Goal: Information Seeking & Learning: Learn about a topic

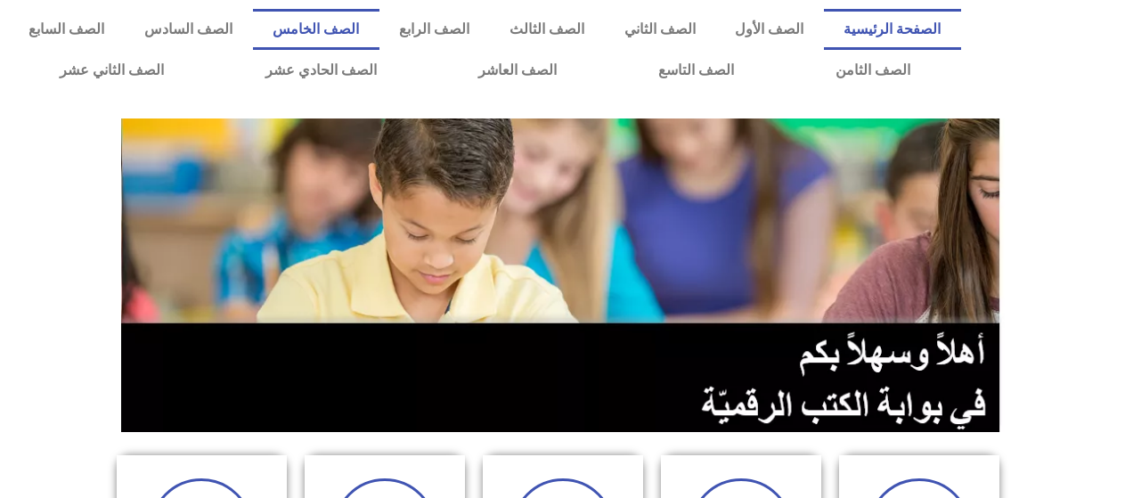
click at [380, 35] on link "الصف الخامس" at bounding box center [316, 29] width 127 height 41
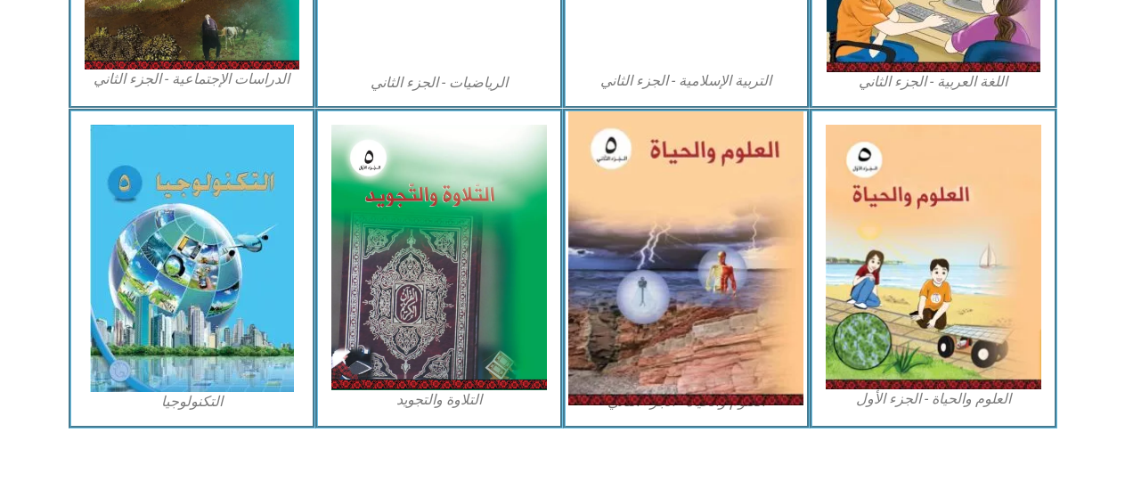
scroll to position [1098, 0]
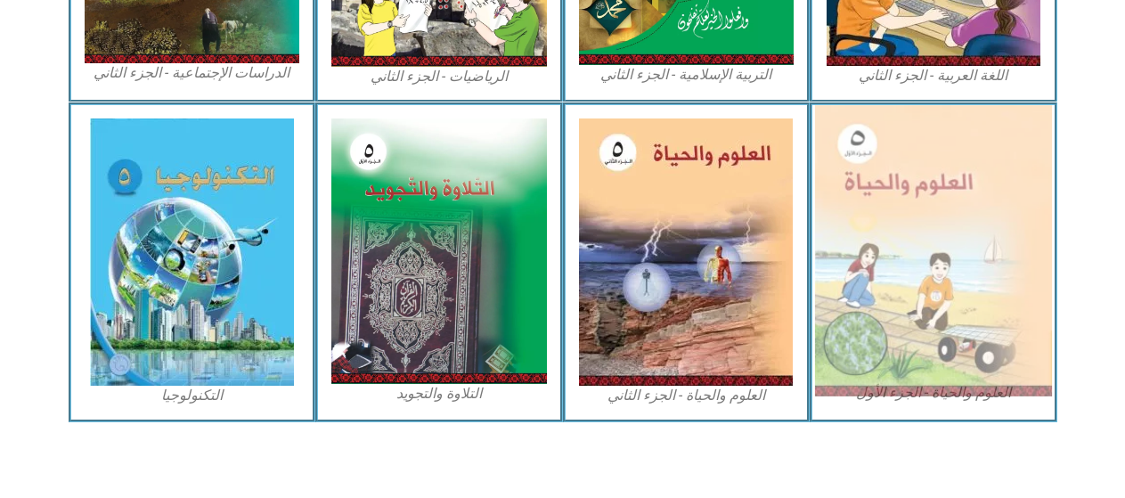
click at [912, 222] on img at bounding box center [933, 250] width 237 height 291
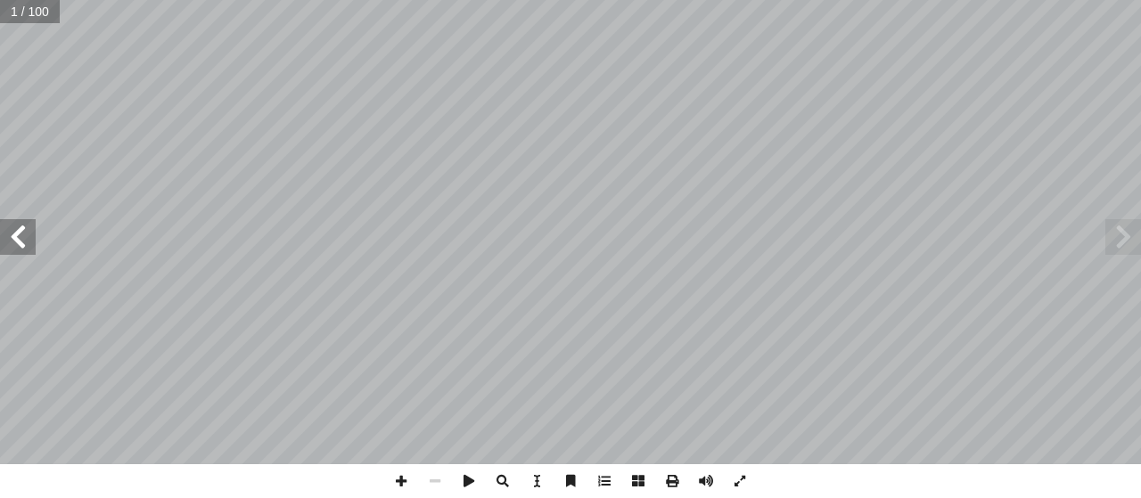
click at [22, 253] on span at bounding box center [18, 237] width 36 height 36
click at [14, 233] on span at bounding box center [18, 237] width 36 height 36
click at [18, 233] on span at bounding box center [18, 237] width 36 height 36
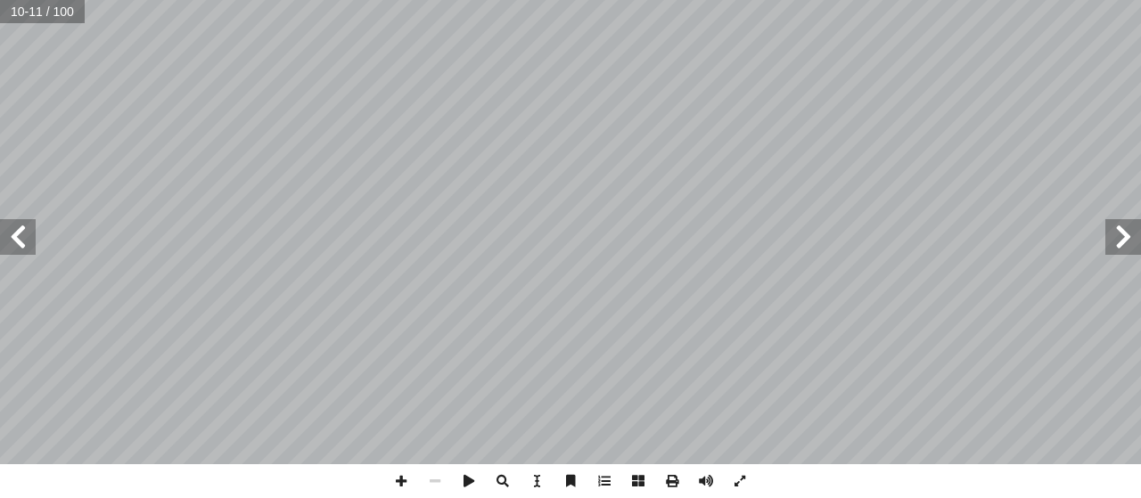
click at [18, 233] on span at bounding box center [18, 237] width 36 height 36
click at [401, 491] on span at bounding box center [401, 481] width 34 height 34
click at [437, 484] on span at bounding box center [435, 481] width 34 height 34
click at [1140, 252] on span at bounding box center [1123, 237] width 36 height 36
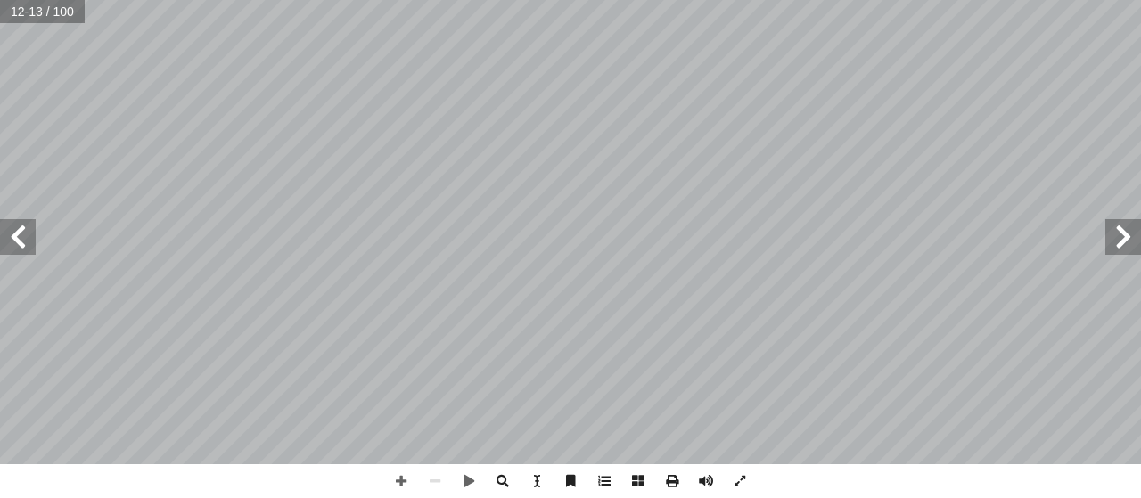
click at [9, 249] on span at bounding box center [18, 237] width 36 height 36
click at [25, 237] on span at bounding box center [18, 237] width 36 height 36
click at [1114, 231] on span at bounding box center [1123, 237] width 36 height 36
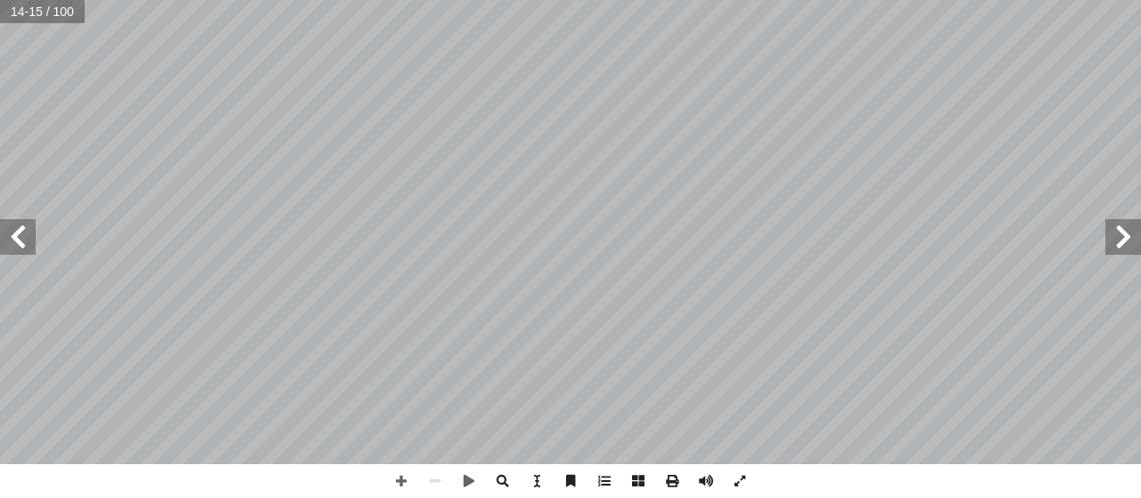
click at [1128, 225] on span at bounding box center [1123, 237] width 36 height 36
click at [403, 471] on span at bounding box center [401, 481] width 34 height 34
click at [427, 478] on span at bounding box center [435, 481] width 34 height 34
